Goal: Find specific page/section

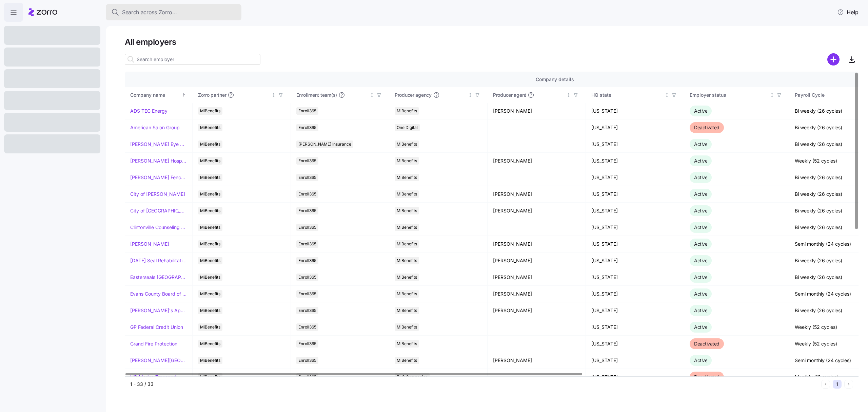
click at [188, 8] on div "Search across Zorro..." at bounding box center [173, 12] width 125 height 8
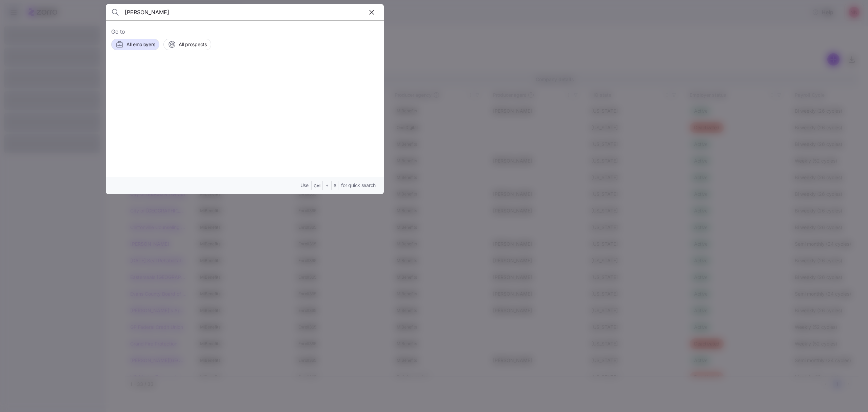
type input "[PERSON_NAME]"
click at [201, 79] on span "[PERSON_NAME]" at bounding box center [192, 77] width 44 height 8
